Goal: Information Seeking & Learning: Learn about a topic

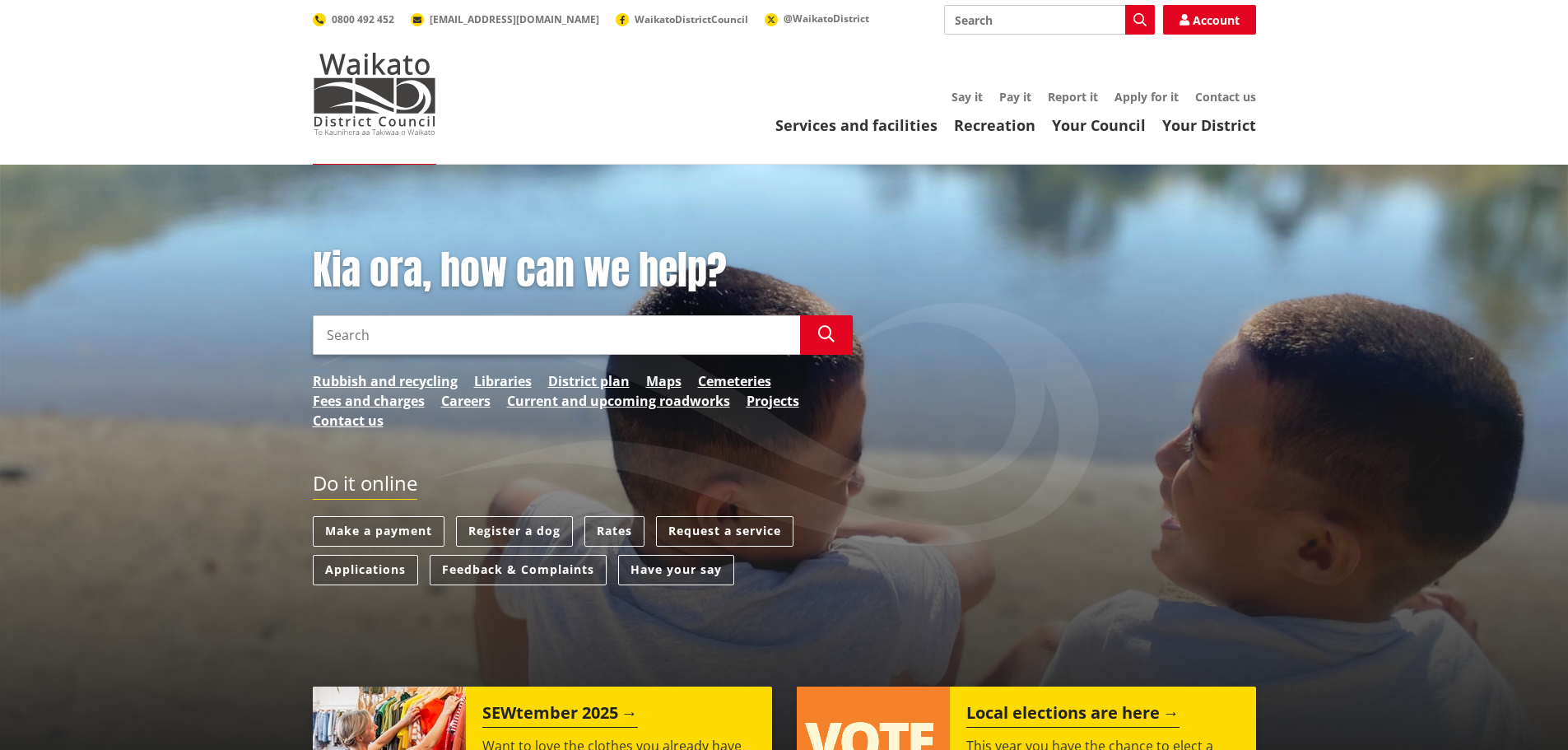
click at [402, 325] on input "Search" at bounding box center [557, 335] width 487 height 40
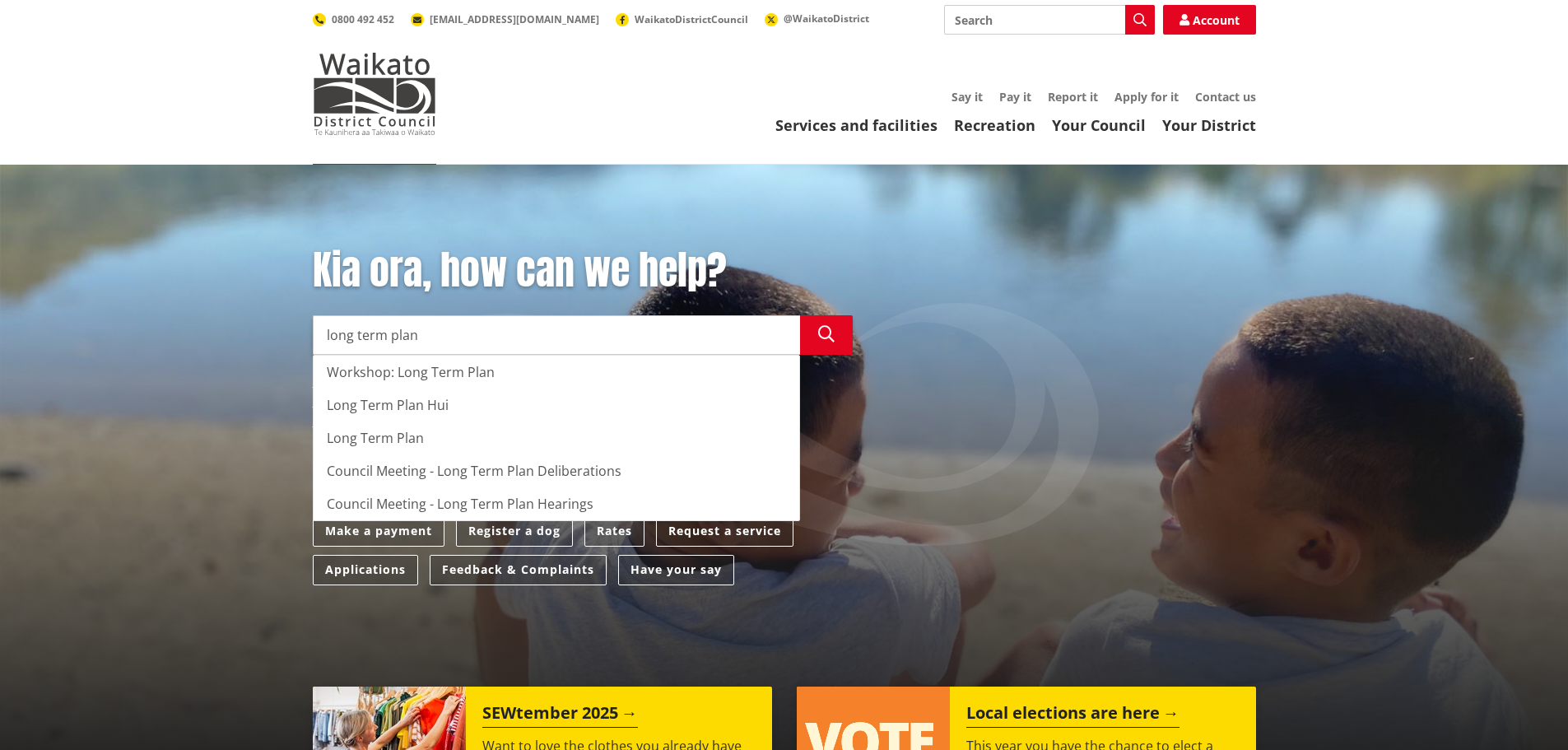
drag, startPoint x: 72, startPoint y: 463, endPoint x: 81, endPoint y: 457, distance: 10.8
click at [72, 463] on div "Kia ora, how can we help? Search long term plan Search Workshop: Long Term Plan…" at bounding box center [784, 467] width 1568 height 604
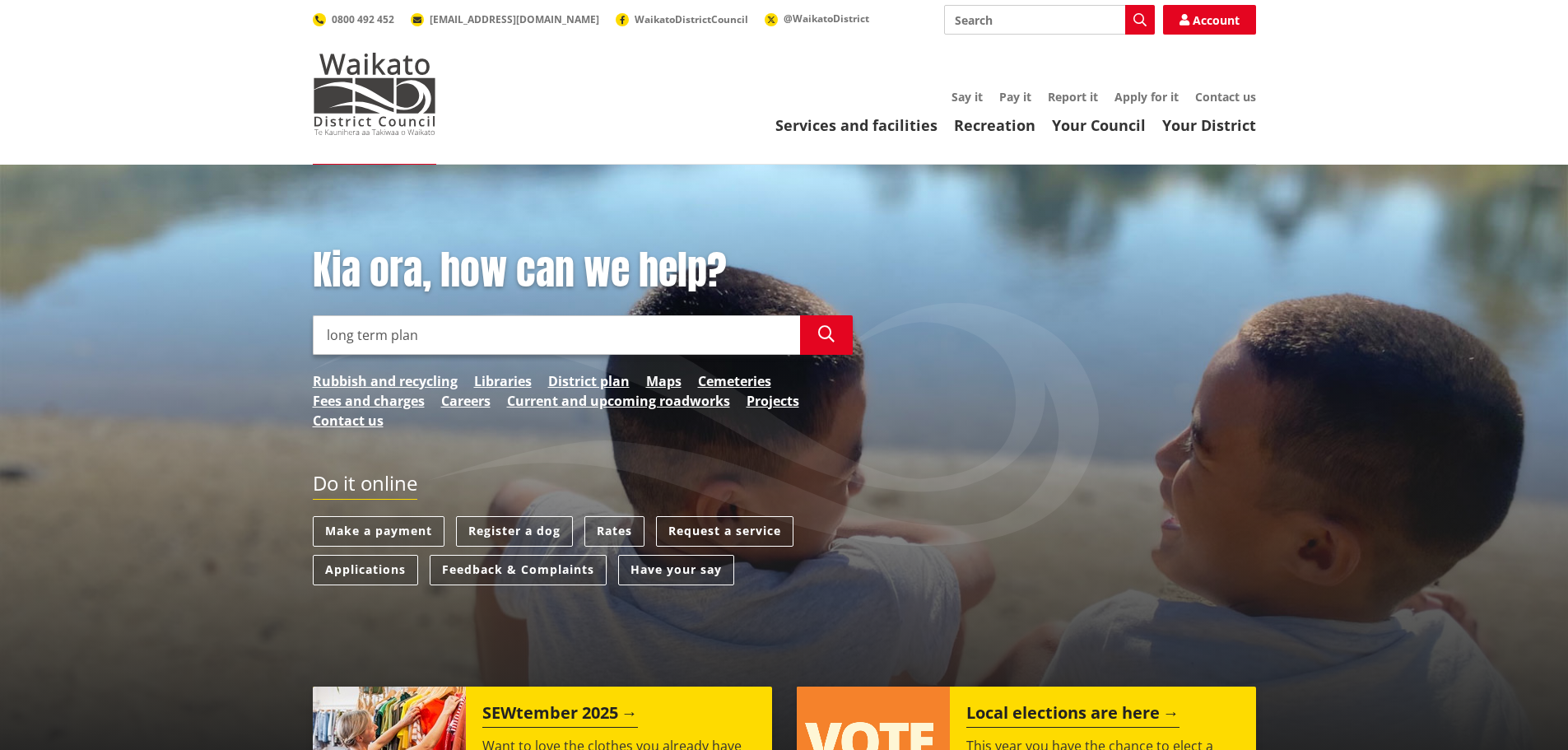
click at [457, 340] on input "long term plan" at bounding box center [557, 335] width 487 height 40
click at [829, 334] on icon "button" at bounding box center [827, 335] width 17 height 17
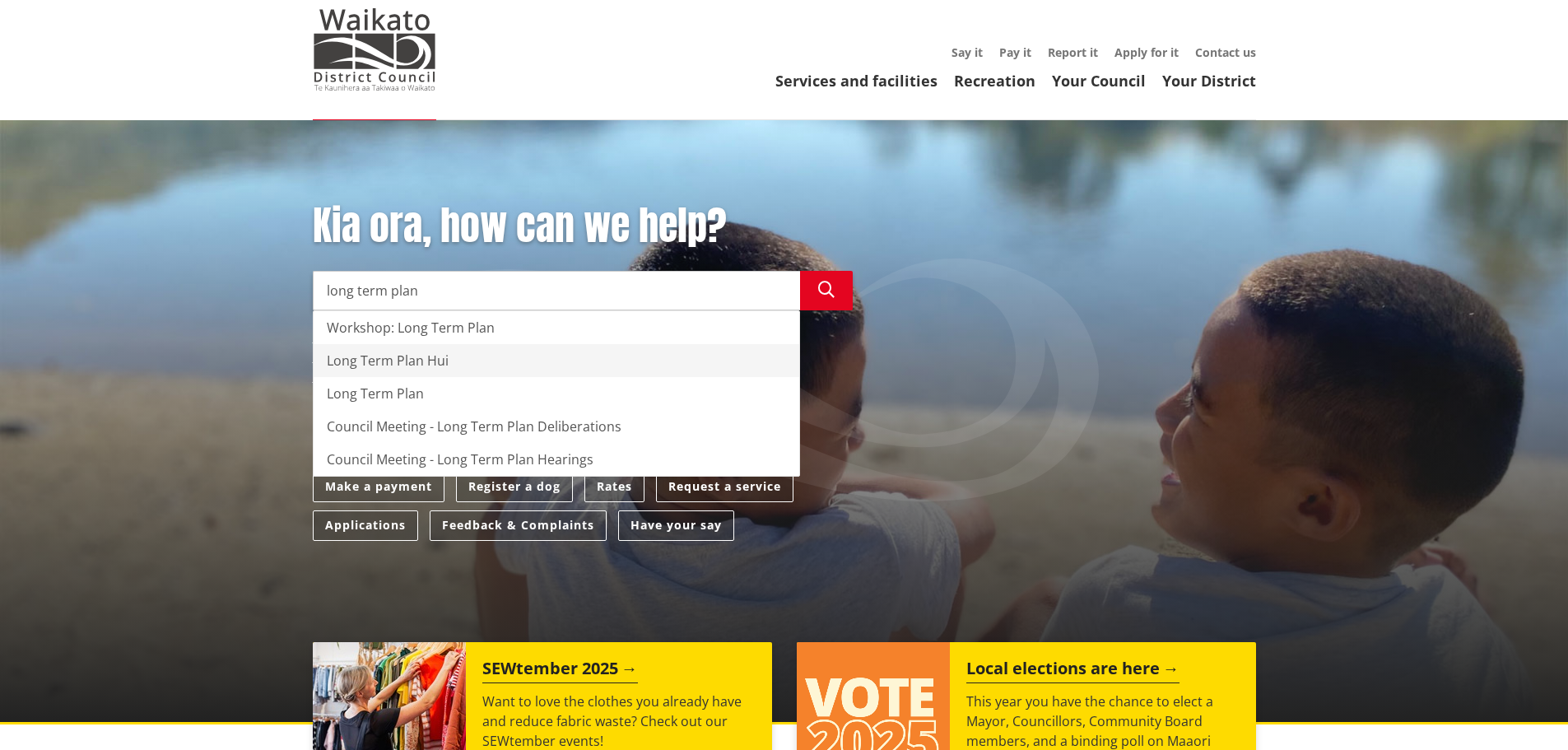
scroll to position [83, 0]
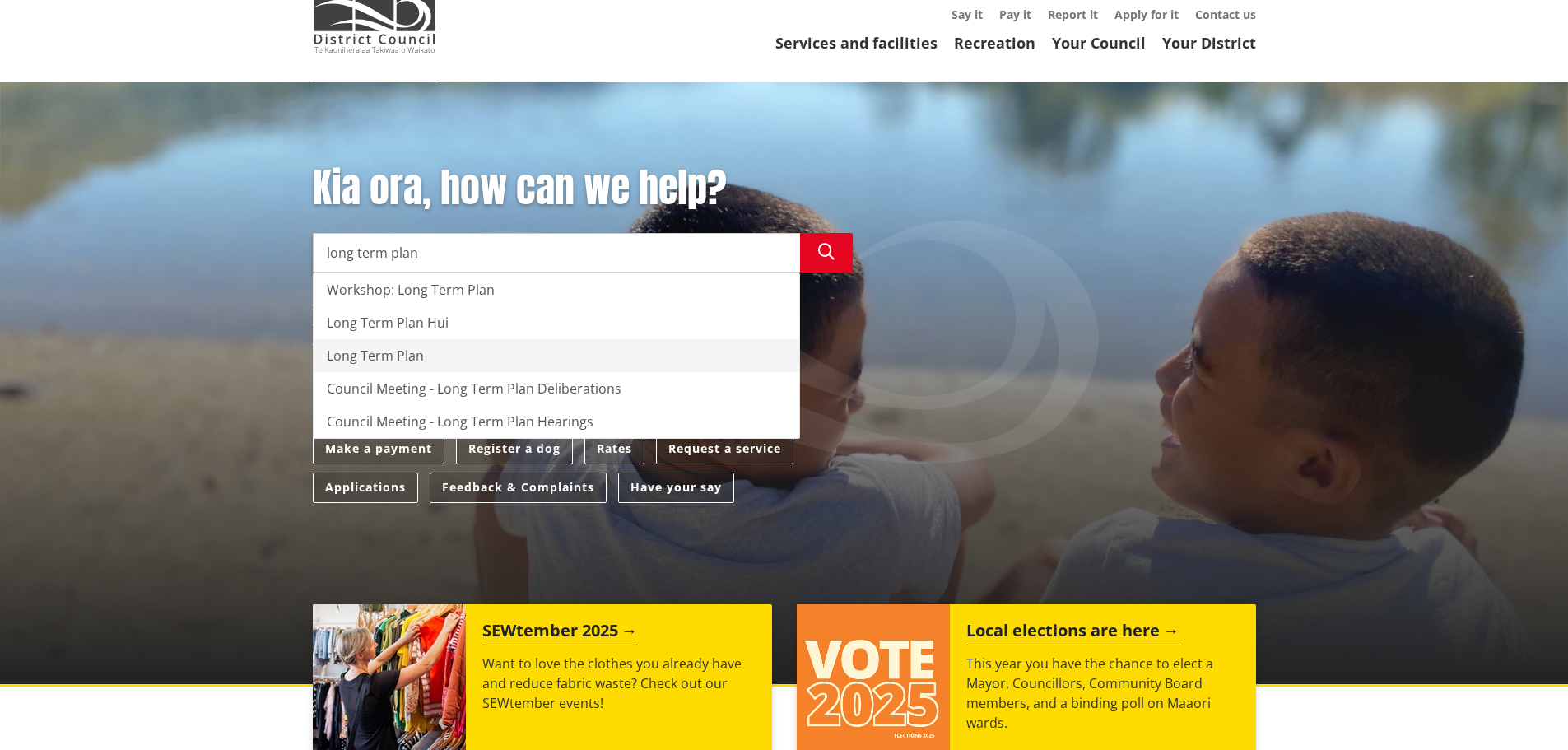
click at [381, 354] on div "Long Term Plan" at bounding box center [556, 356] width 486 height 33
type input "Long Term Plan"
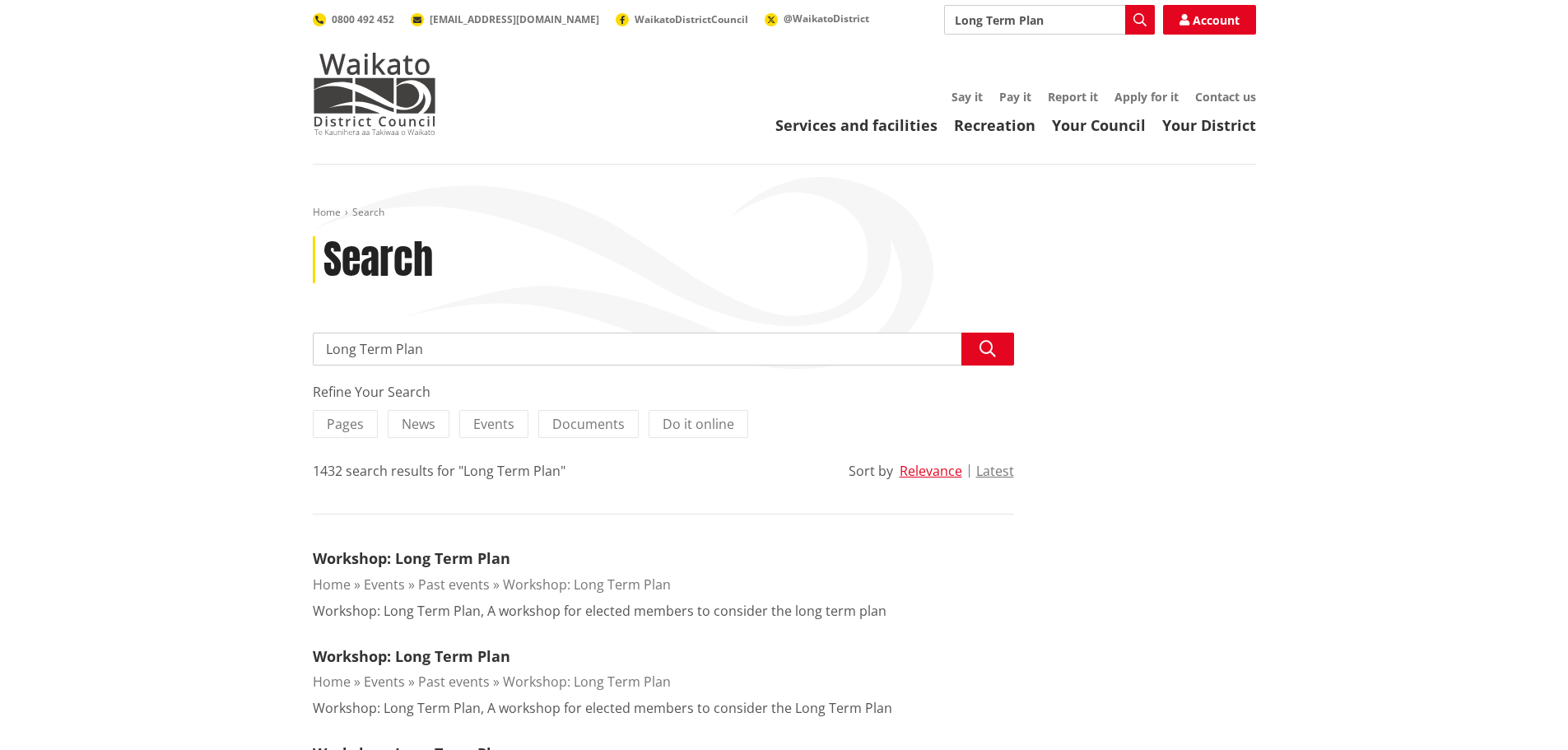
click at [601, 344] on input "Long Term Plan" at bounding box center [664, 350] width 702 height 33
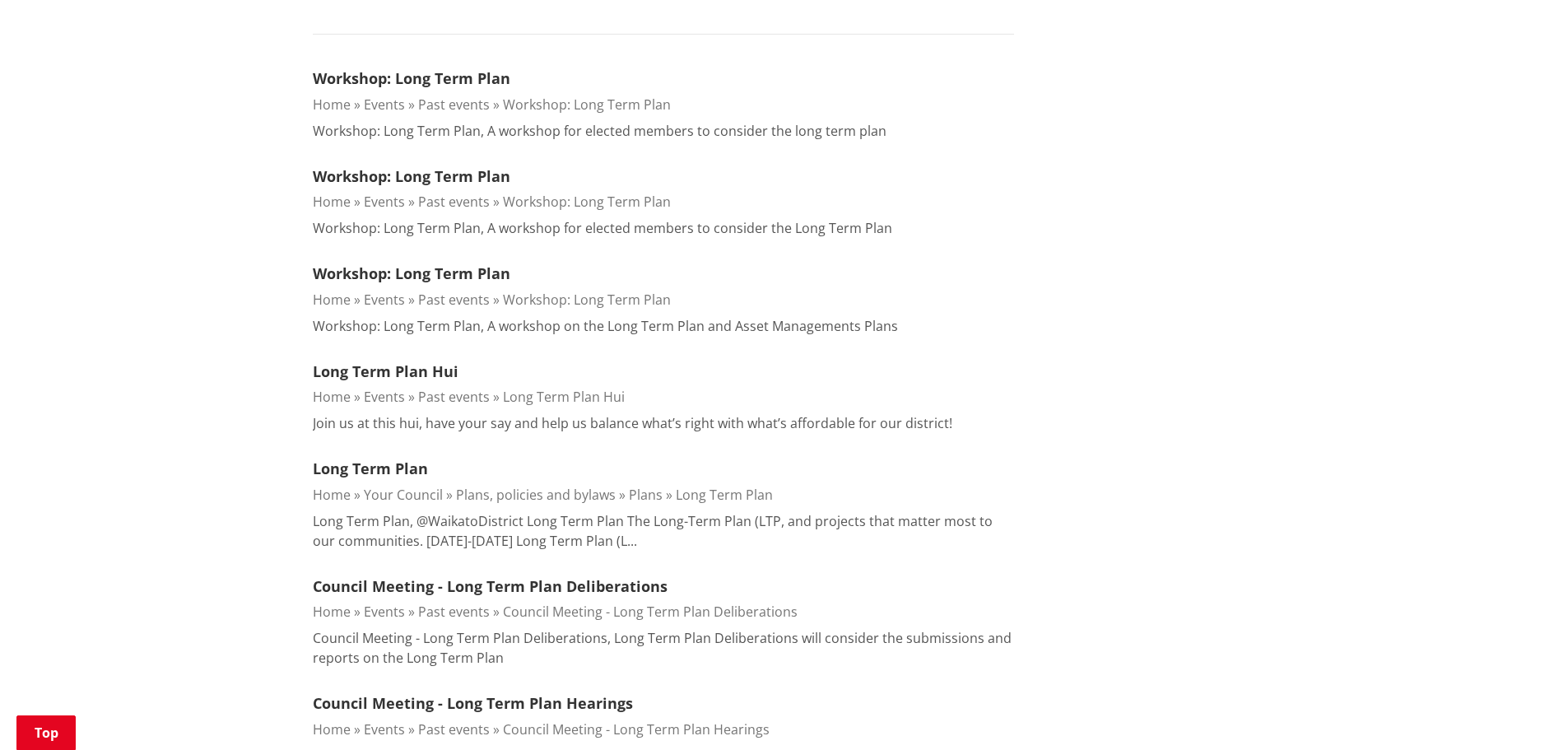
scroll to position [494, 0]
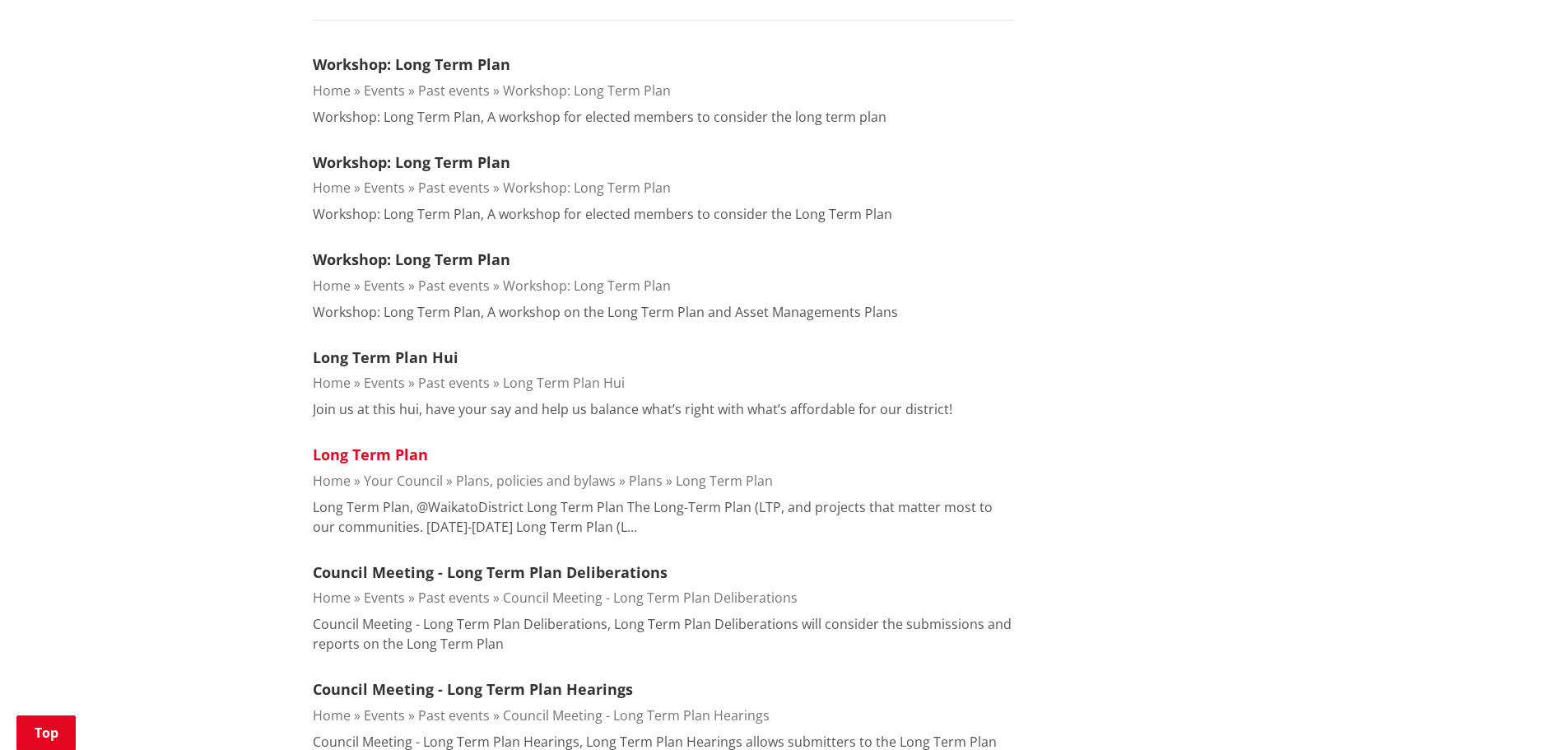
click at [382, 457] on link "Long Term Plan" at bounding box center [371, 454] width 115 height 19
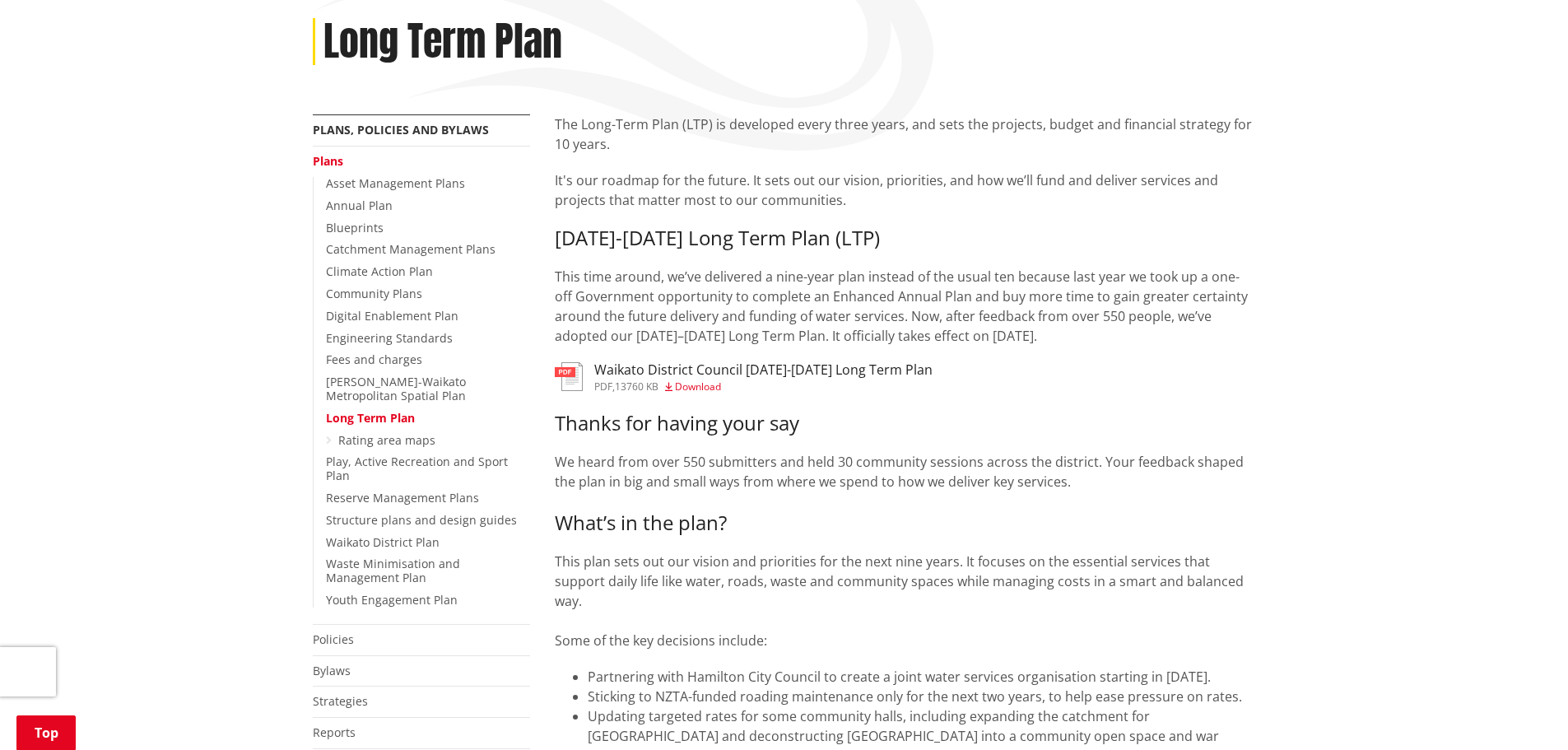
scroll to position [248, 0]
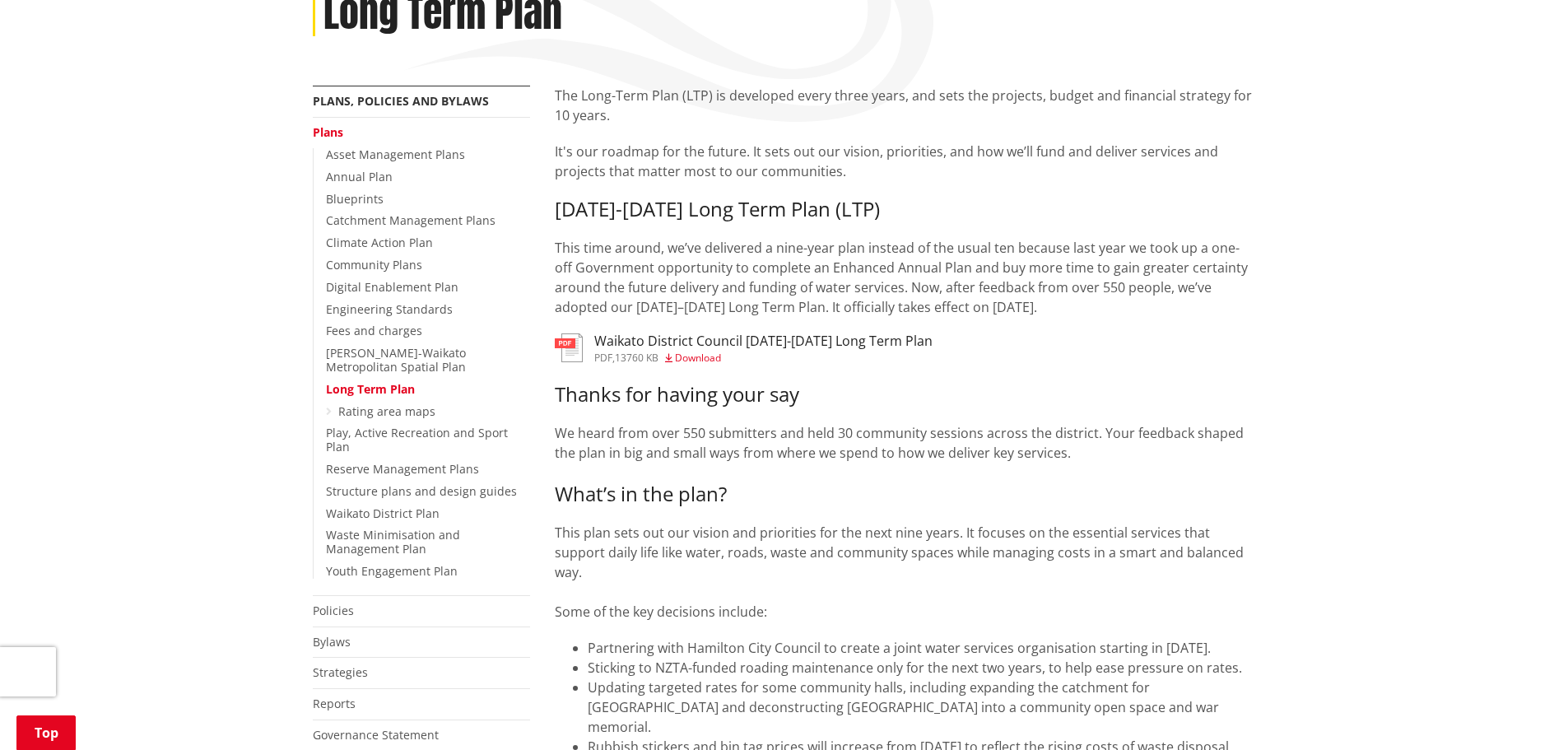
click at [671, 338] on h3 "Waikato District Council [DATE]-[DATE] Long Term Plan" at bounding box center [763, 341] width 338 height 16
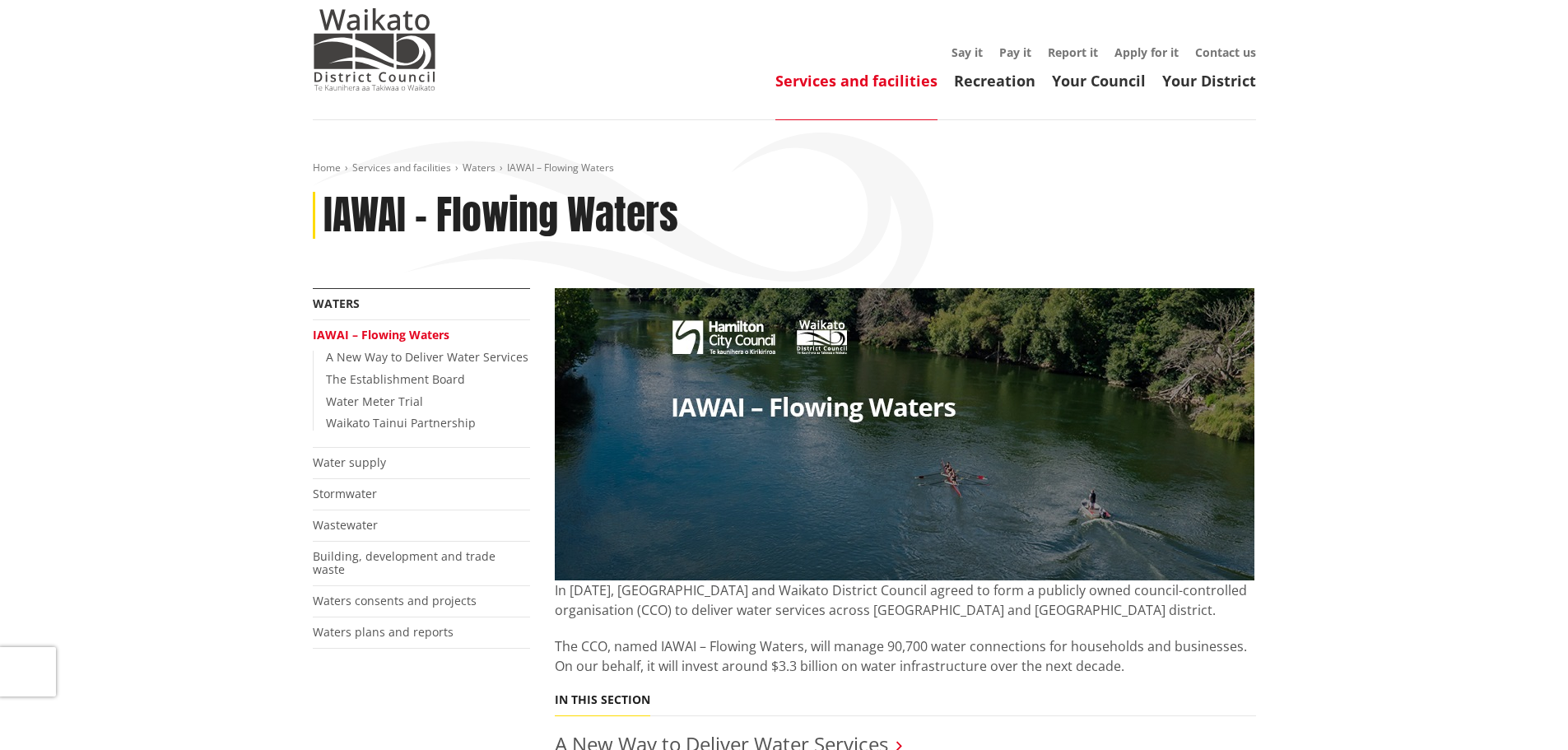
scroll to position [83, 0]
